Goal: Task Accomplishment & Management: Use online tool/utility

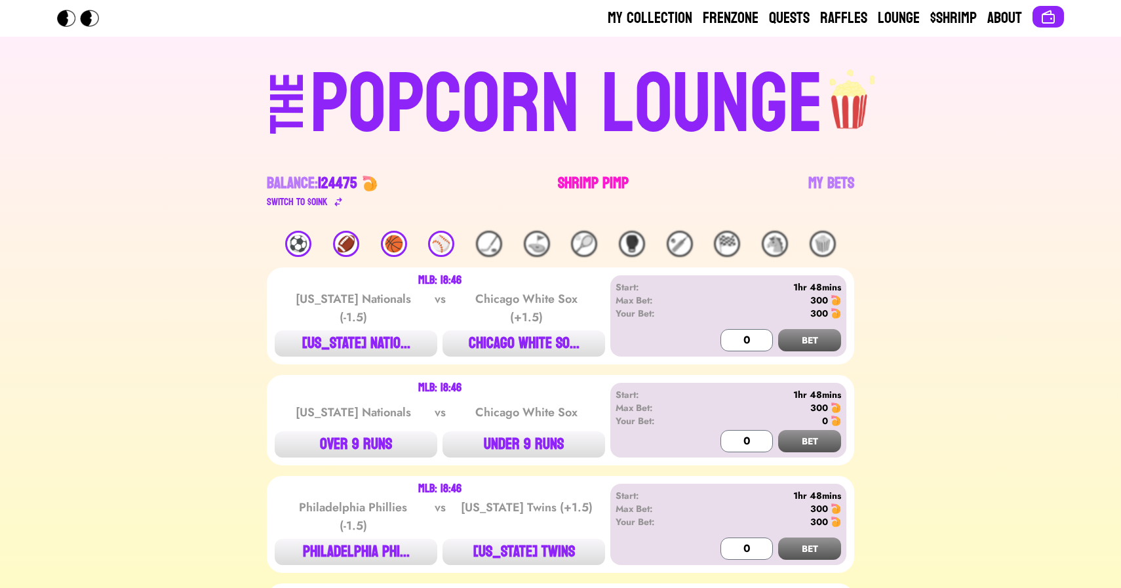
click at [581, 196] on link "Shrimp Pimp" at bounding box center [593, 191] width 71 height 37
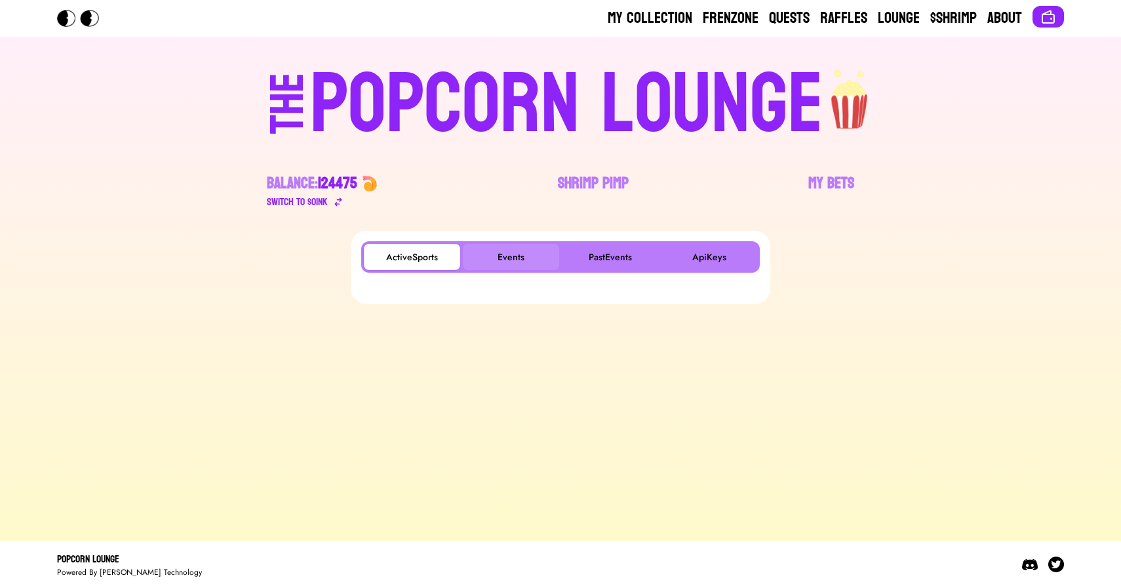
click at [515, 255] on button "Events" at bounding box center [511, 257] width 96 height 26
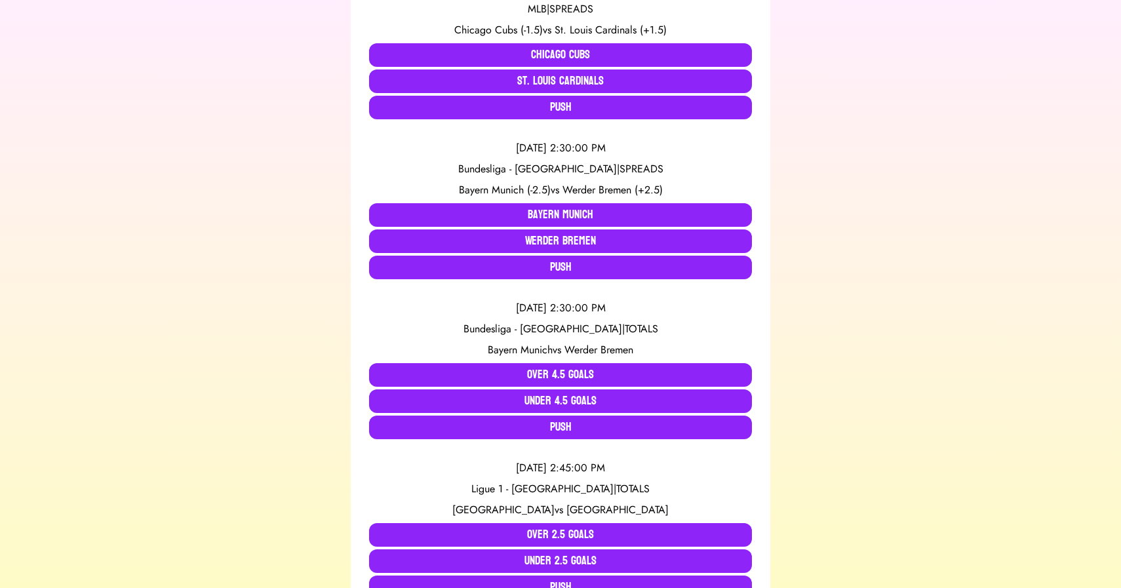
scroll to position [497, 0]
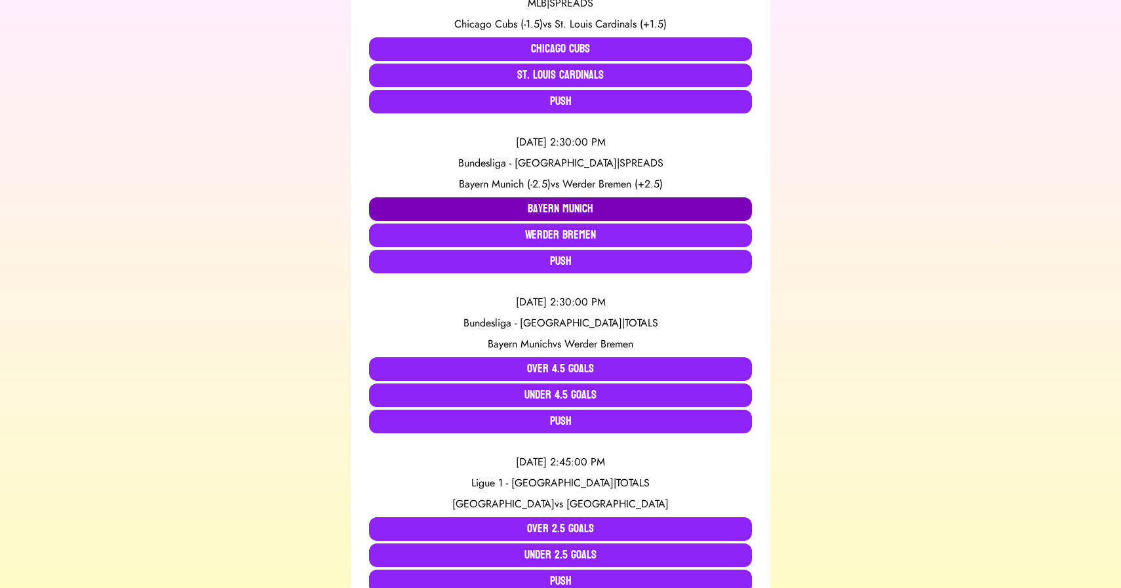
click at [420, 204] on button "Bayern Munich" at bounding box center [560, 209] width 383 height 24
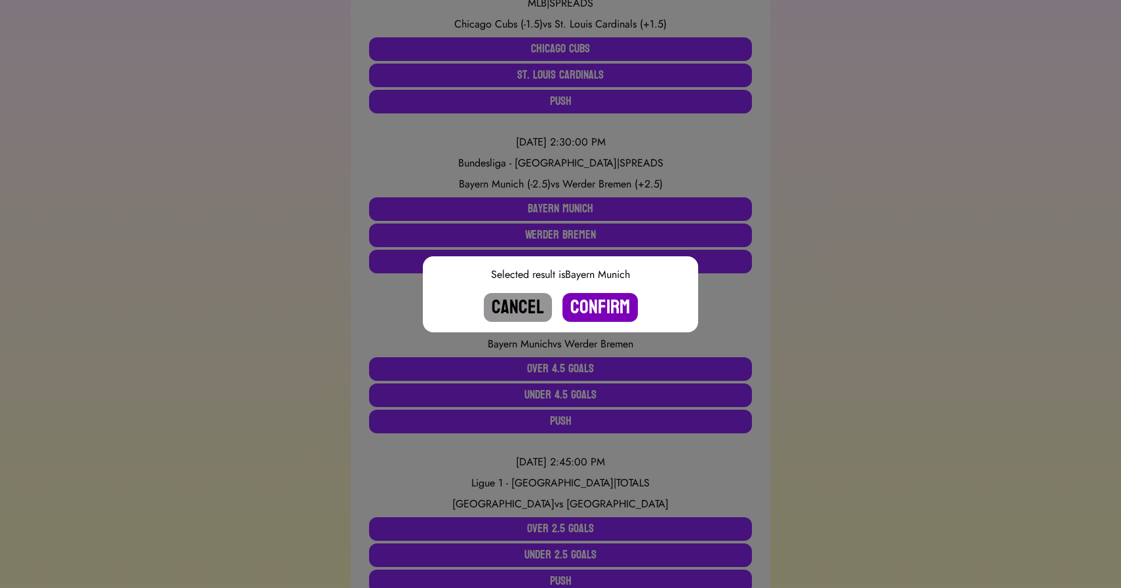
click at [594, 299] on button "Confirm" at bounding box center [599, 307] width 75 height 29
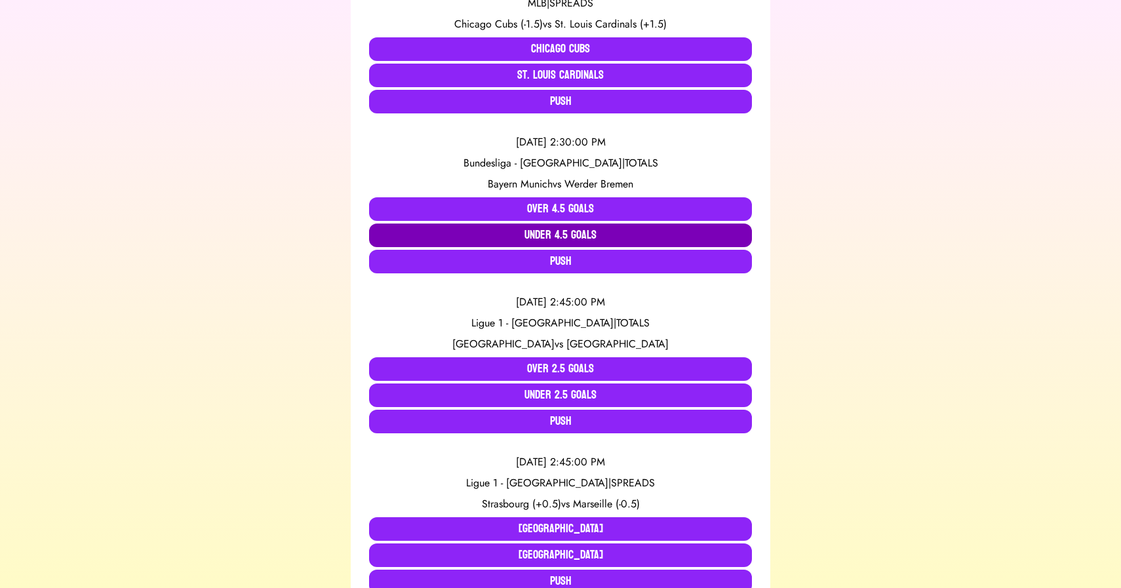
click at [552, 238] on button "Under 4.5 Goals" at bounding box center [560, 235] width 383 height 24
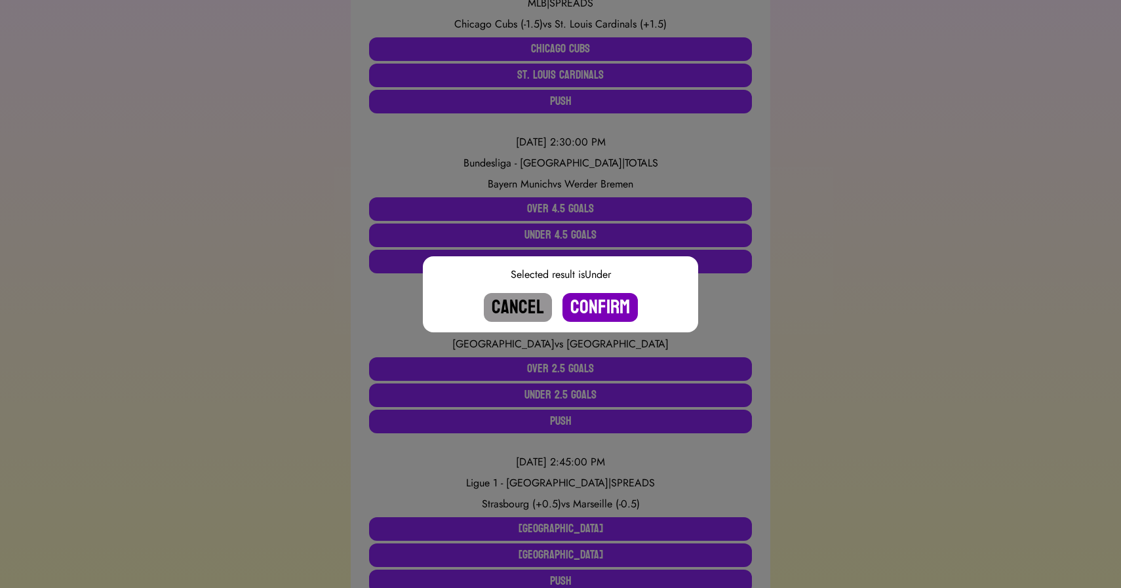
click at [588, 309] on button "Confirm" at bounding box center [599, 307] width 75 height 29
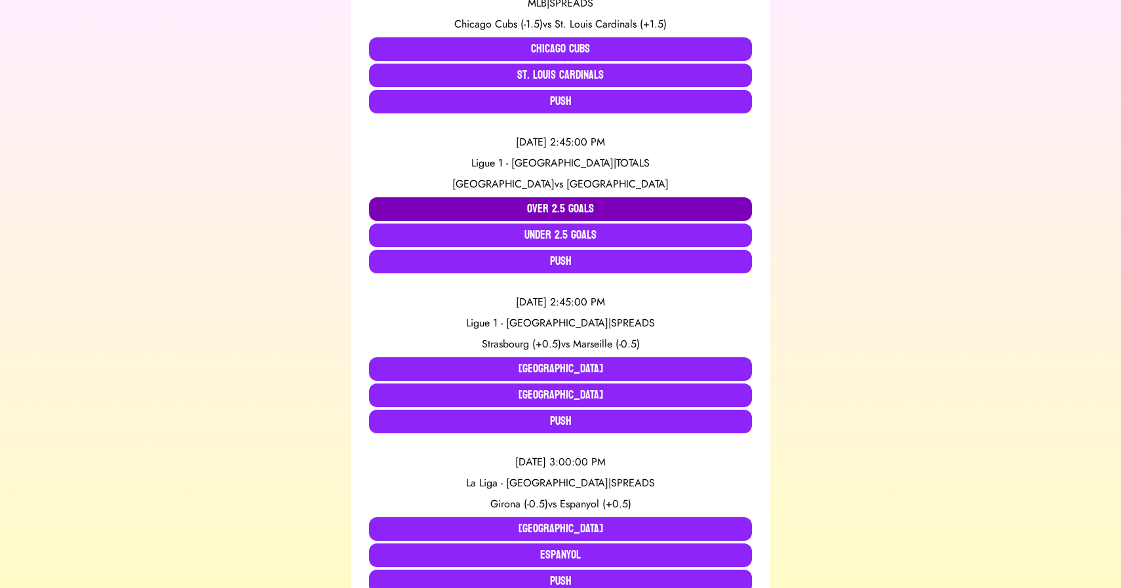
click at [528, 202] on button "Over 2.5 Goals" at bounding box center [560, 209] width 383 height 24
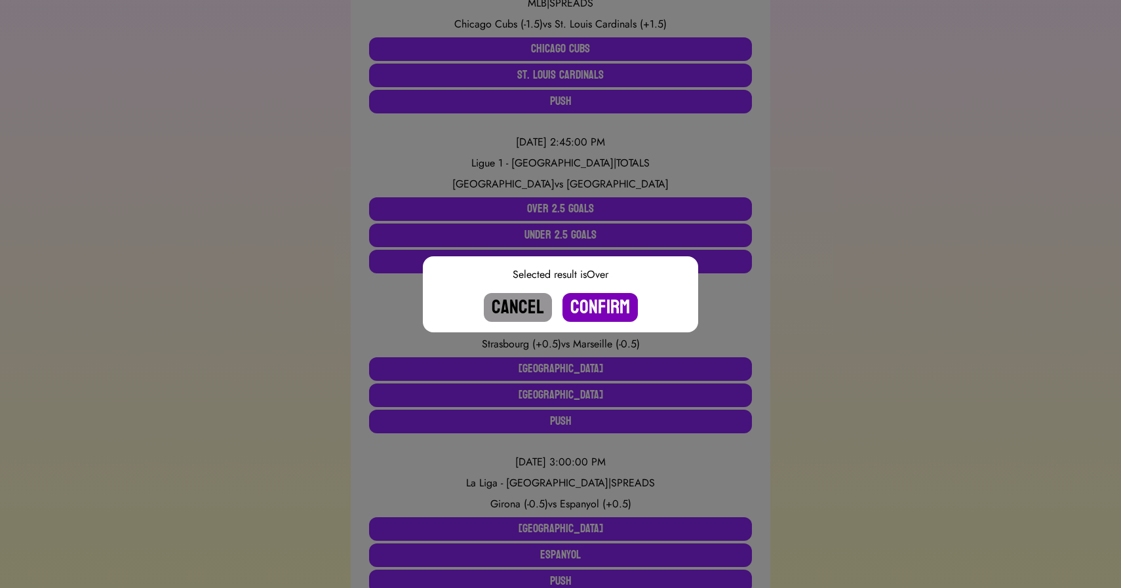
click at [598, 304] on button "Confirm" at bounding box center [599, 307] width 75 height 29
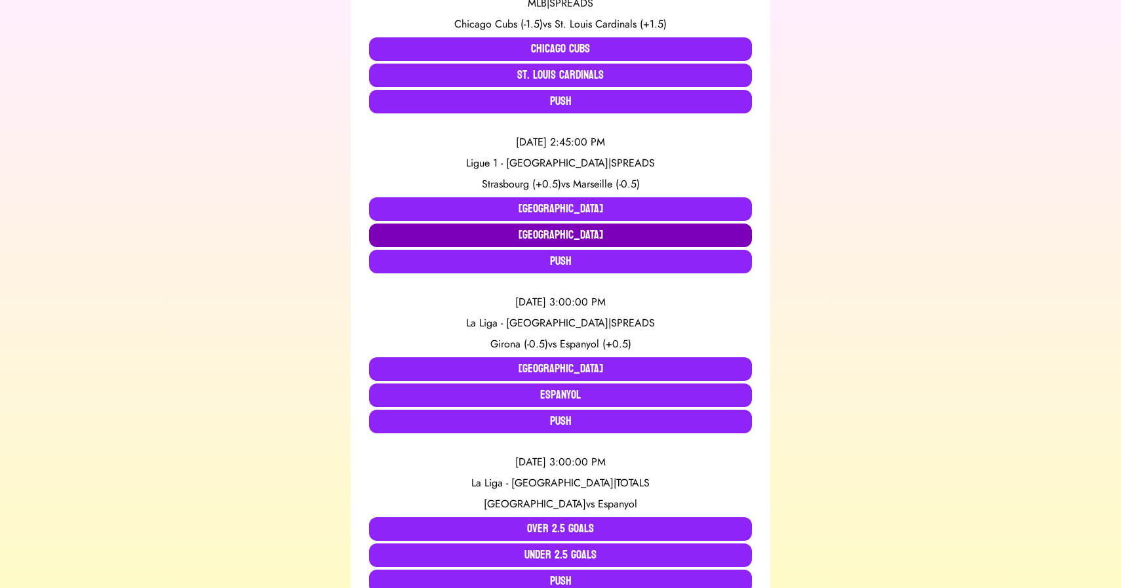
click at [566, 238] on button "[GEOGRAPHIC_DATA]" at bounding box center [560, 235] width 383 height 24
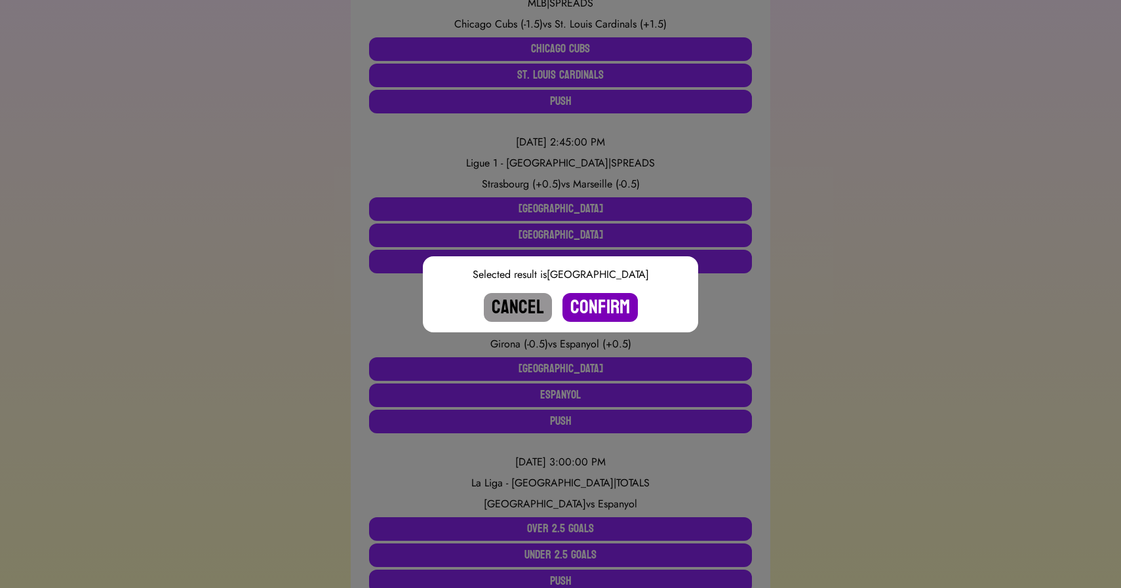
click at [596, 308] on button "Confirm" at bounding box center [599, 307] width 75 height 29
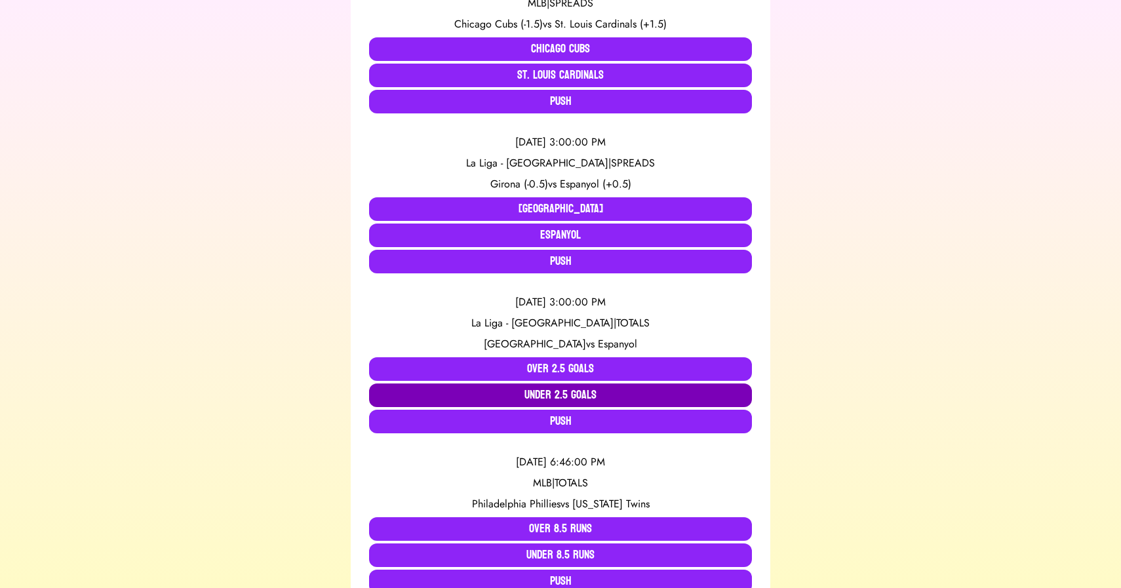
click at [566, 391] on button "Under 2.5 Goals" at bounding box center [560, 395] width 383 height 24
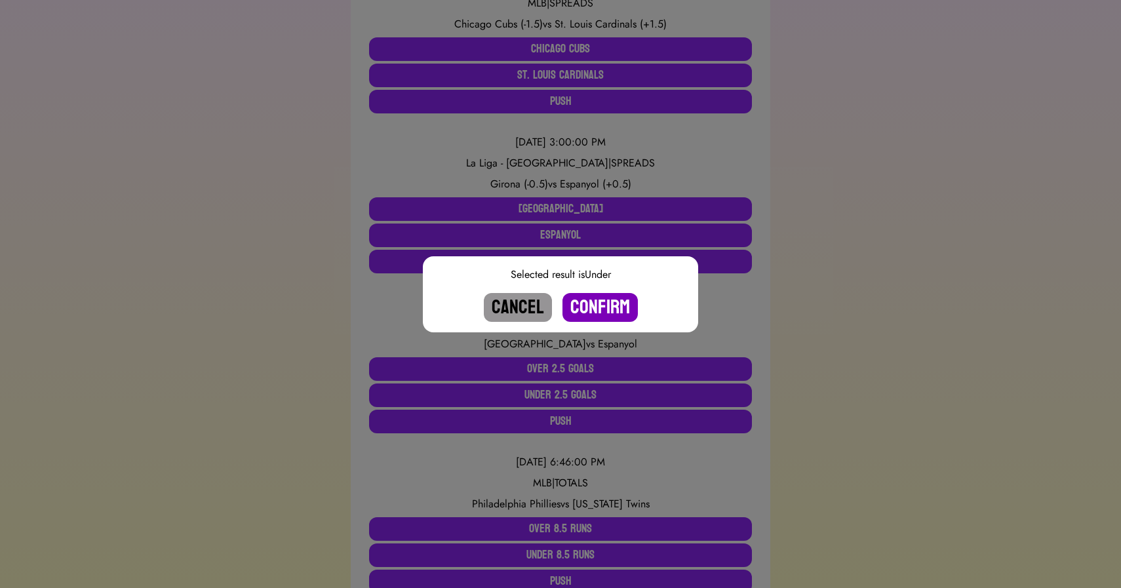
click at [587, 304] on button "Confirm" at bounding box center [599, 307] width 75 height 29
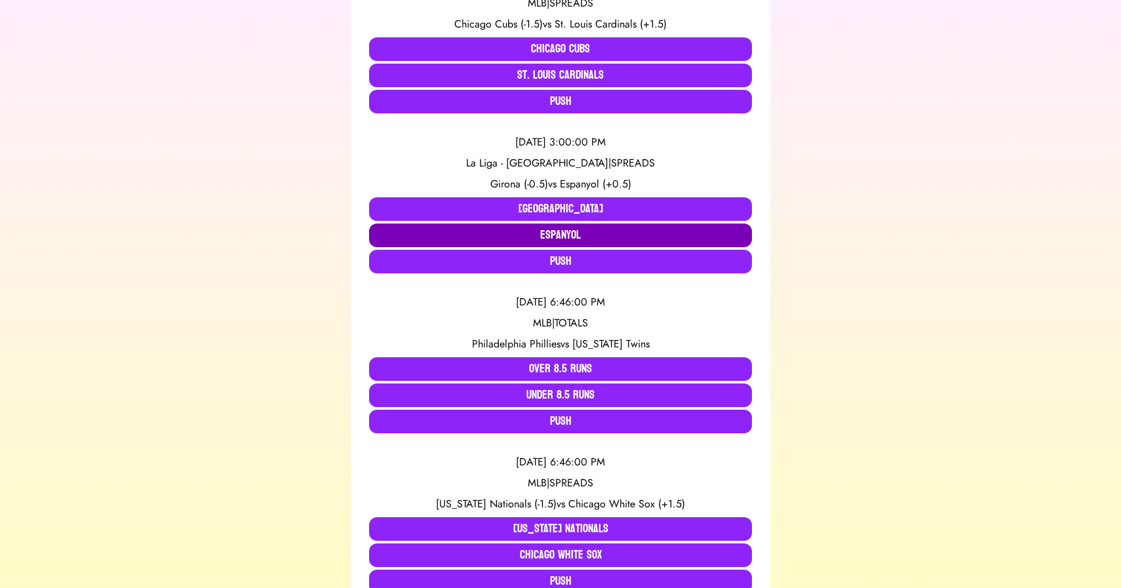
click at [589, 237] on button "Espanyol" at bounding box center [560, 235] width 383 height 24
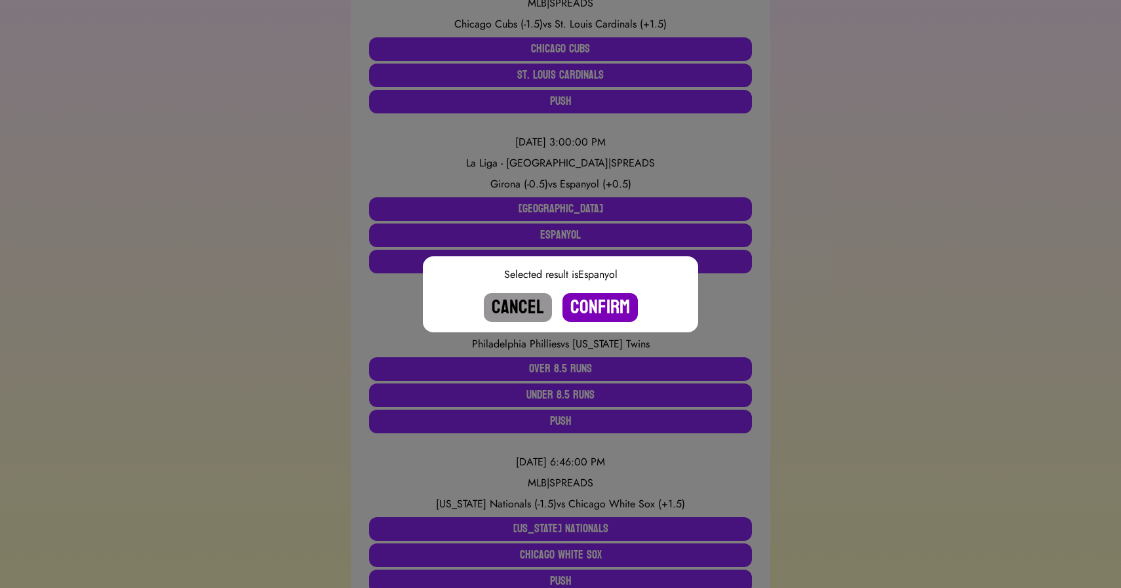
click at [593, 307] on button "Confirm" at bounding box center [599, 307] width 75 height 29
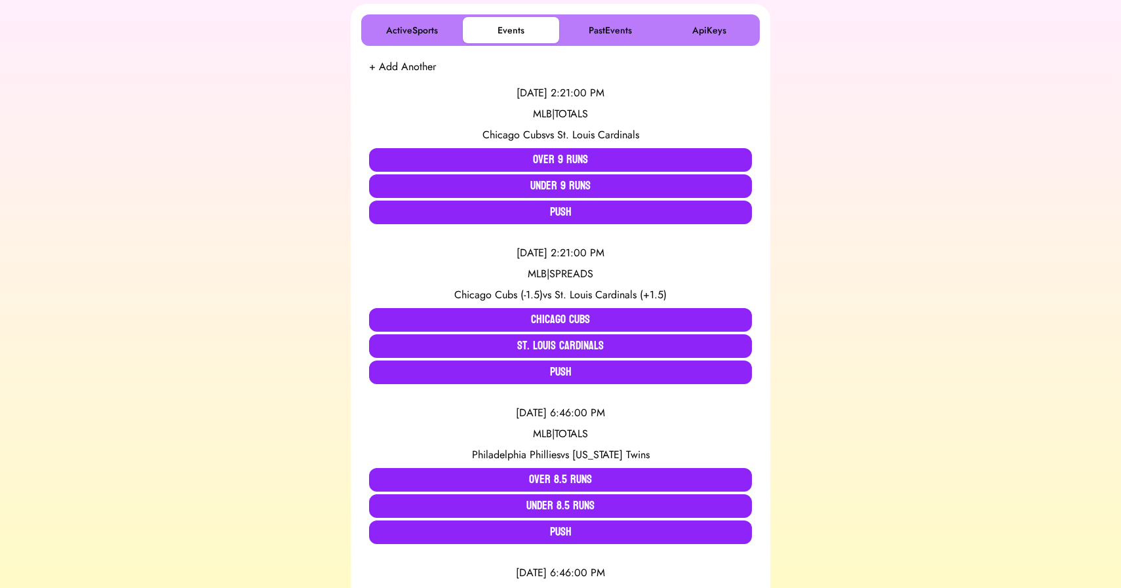
scroll to position [212, 0]
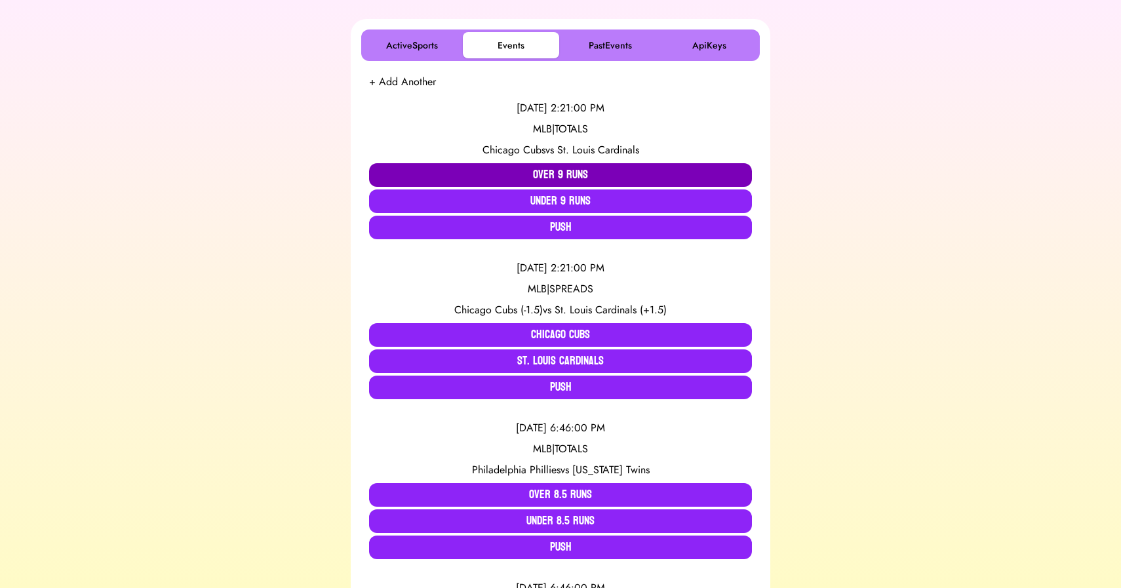
click at [527, 172] on button "Over 9 Runs" at bounding box center [560, 175] width 383 height 24
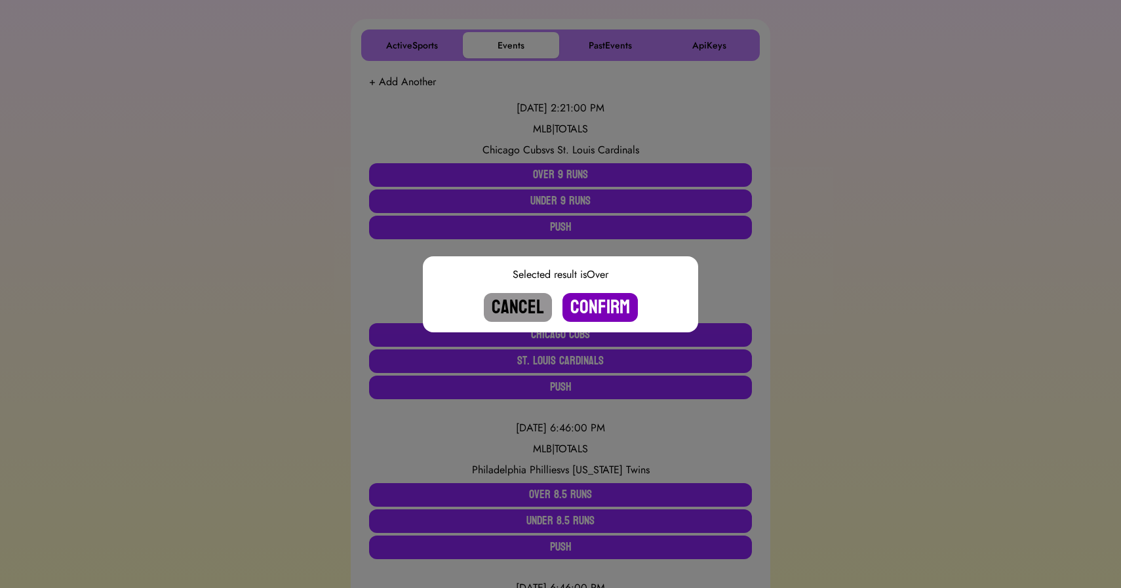
click at [601, 310] on button "Confirm" at bounding box center [599, 307] width 75 height 29
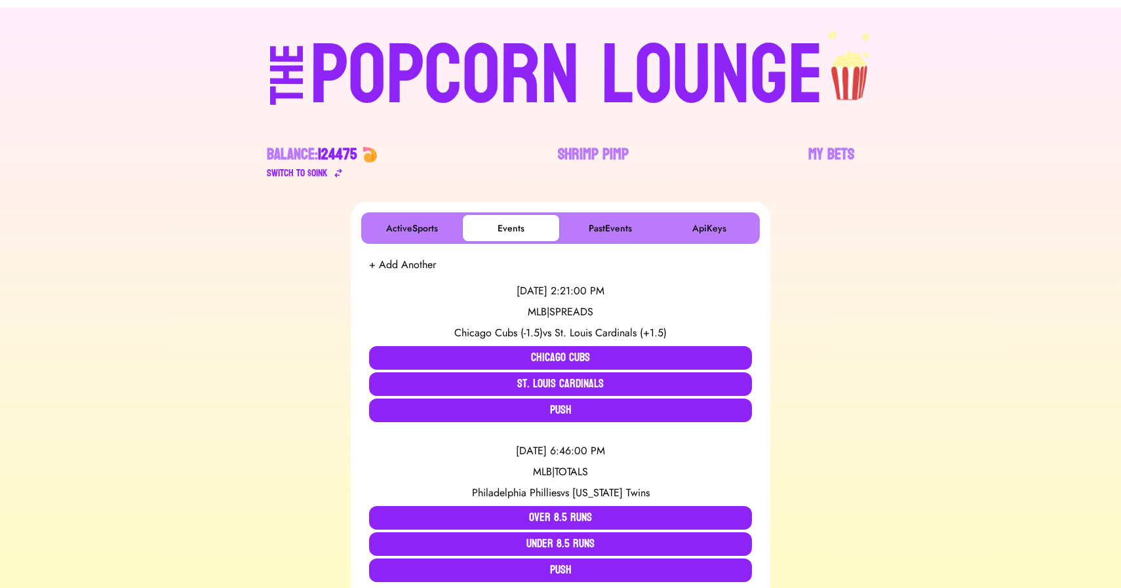
scroll to position [0, 0]
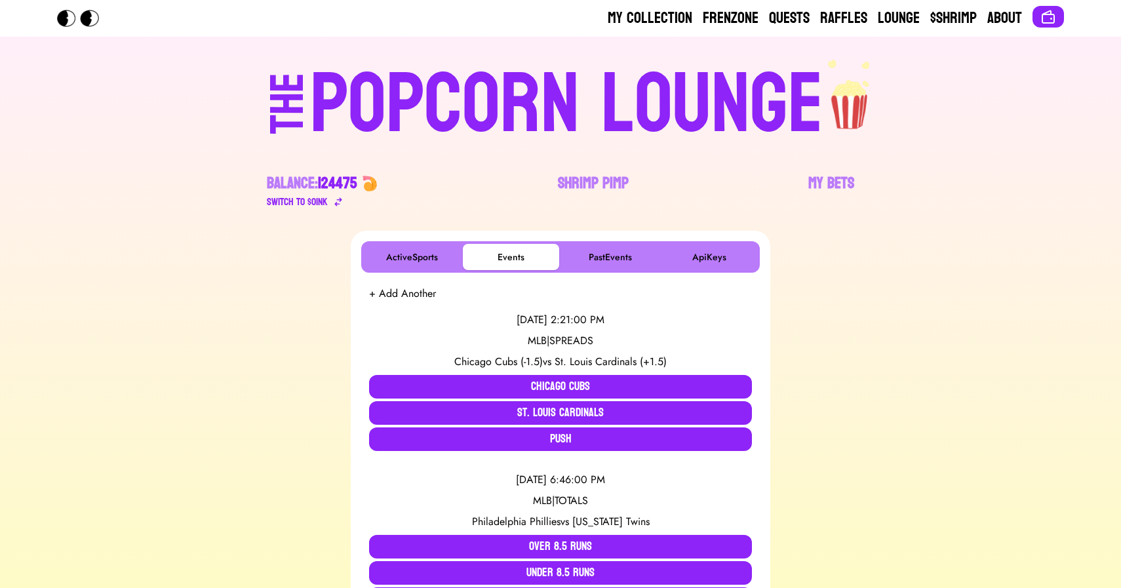
click at [649, 64] on div "POPCORN LOUNGE" at bounding box center [566, 105] width 513 height 84
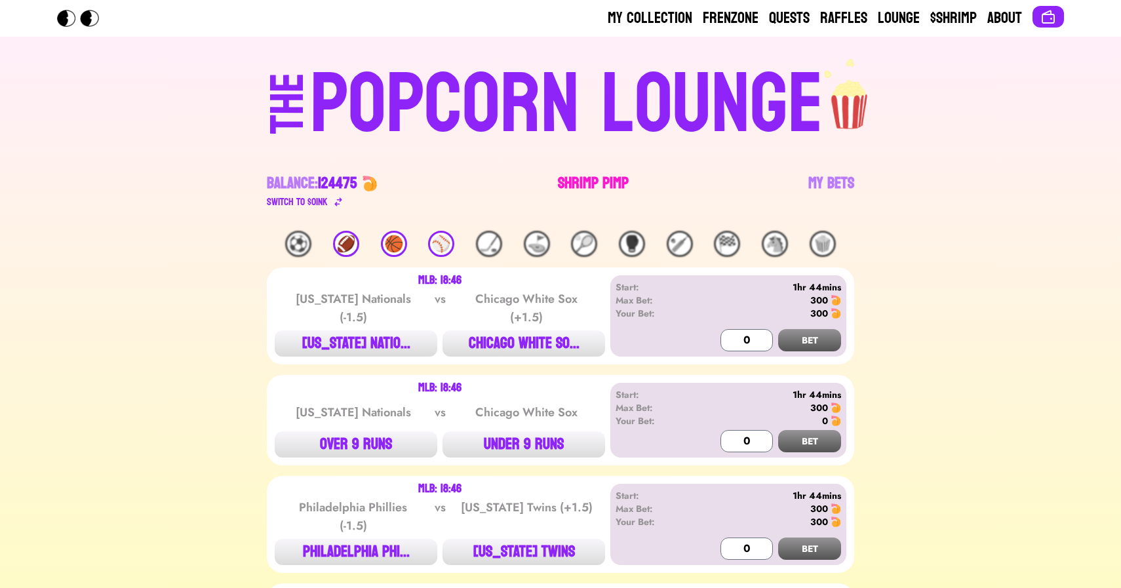
click at [607, 183] on link "Shrimp Pimp" at bounding box center [593, 191] width 71 height 37
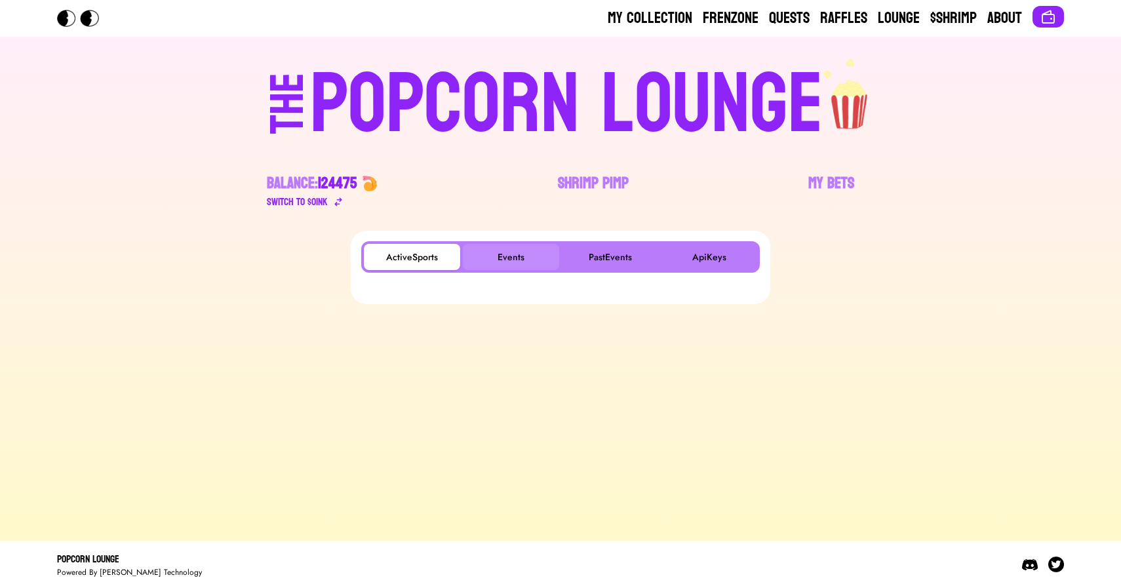
click at [507, 255] on button "Events" at bounding box center [511, 257] width 96 height 26
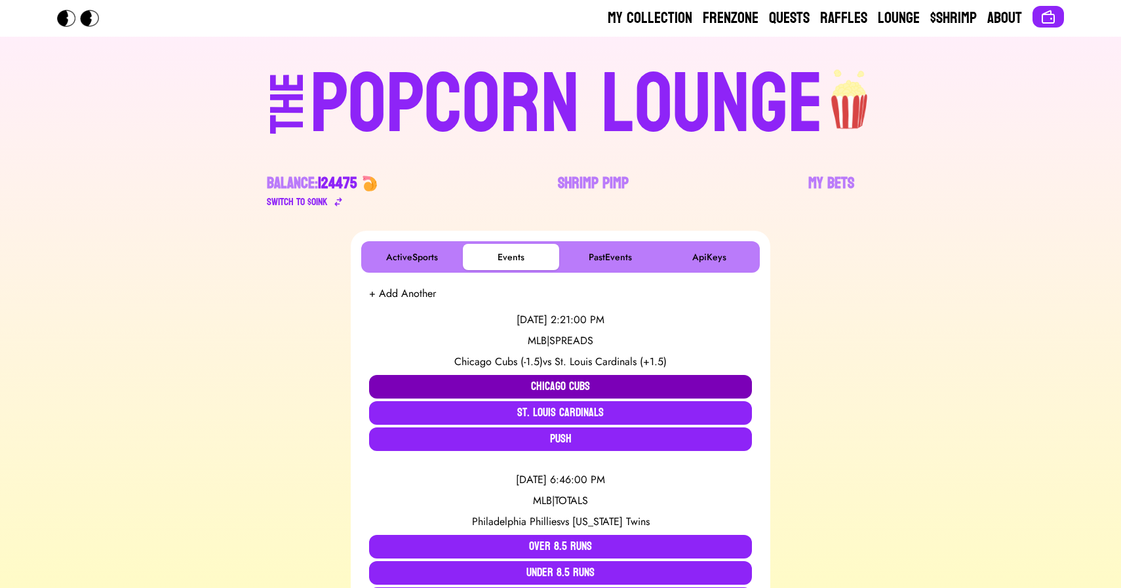
click at [535, 391] on button "Chicago Cubs" at bounding box center [560, 387] width 383 height 24
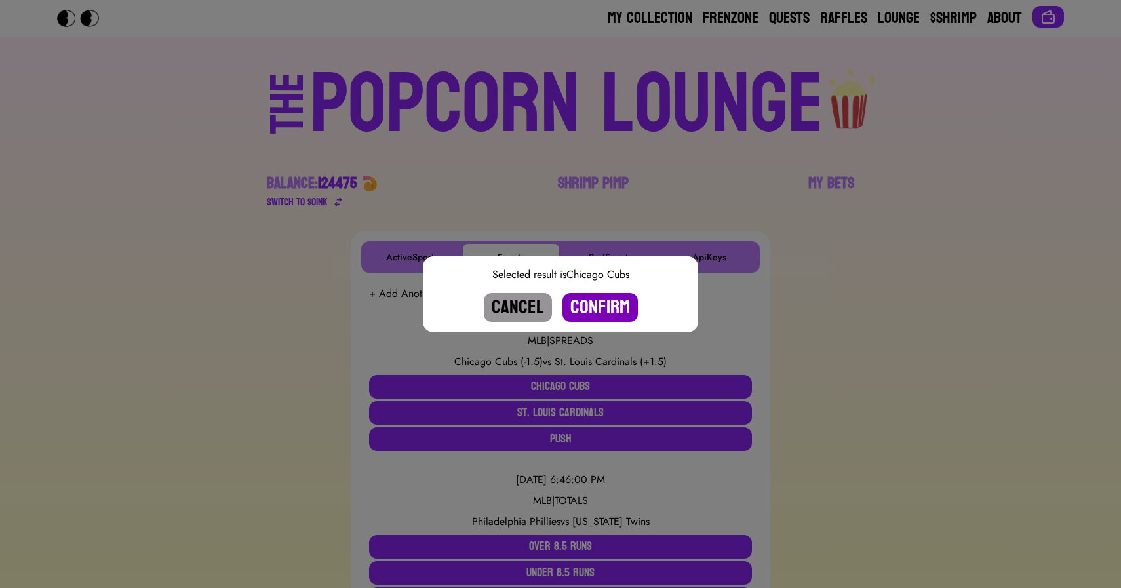
click at [595, 313] on button "Confirm" at bounding box center [599, 307] width 75 height 29
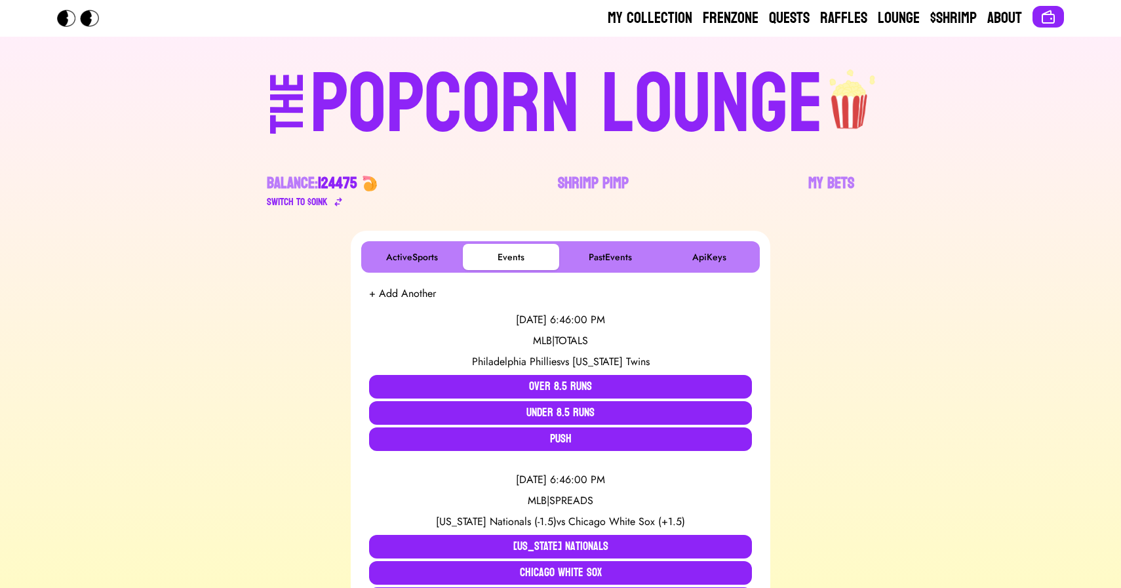
click at [624, 99] on div "POPCORN LOUNGE" at bounding box center [566, 105] width 513 height 84
